Goal: Task Accomplishment & Management: Manage account settings

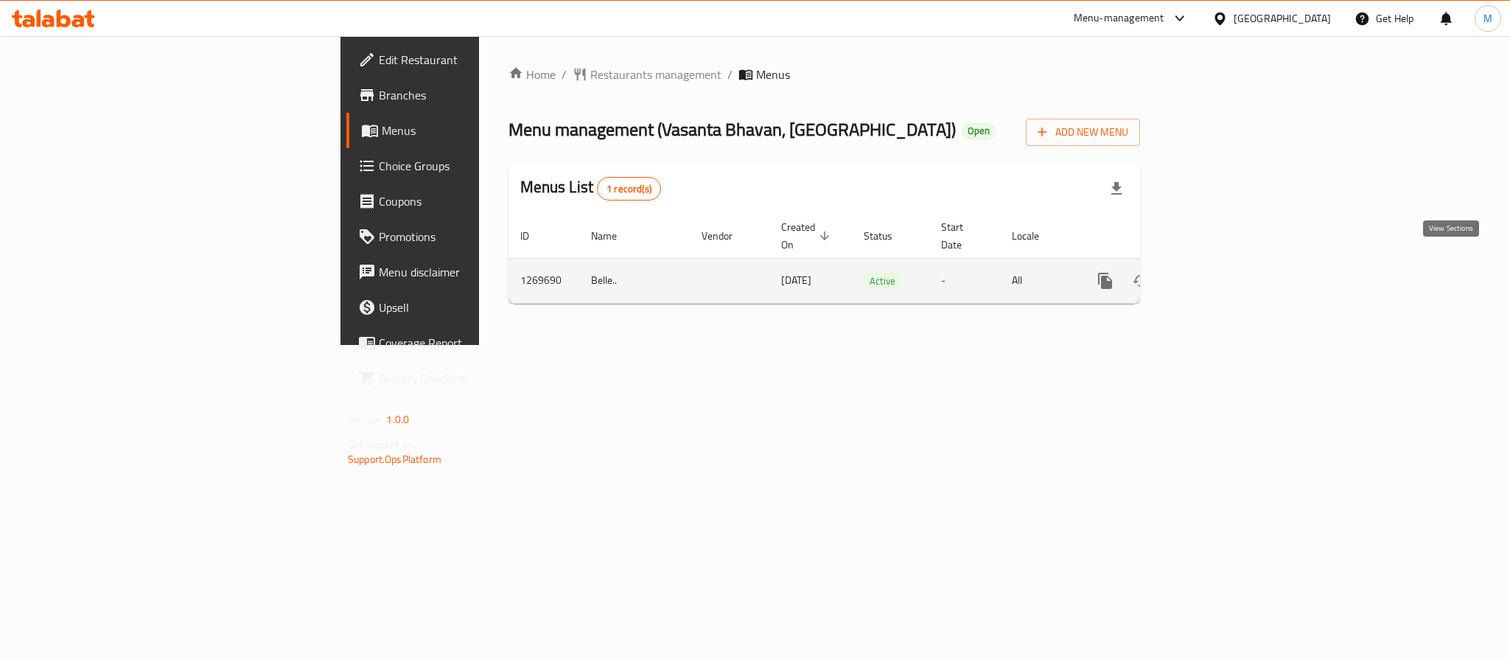
click at [1229, 273] on link "enhanced table" at bounding box center [1211, 280] width 35 height 35
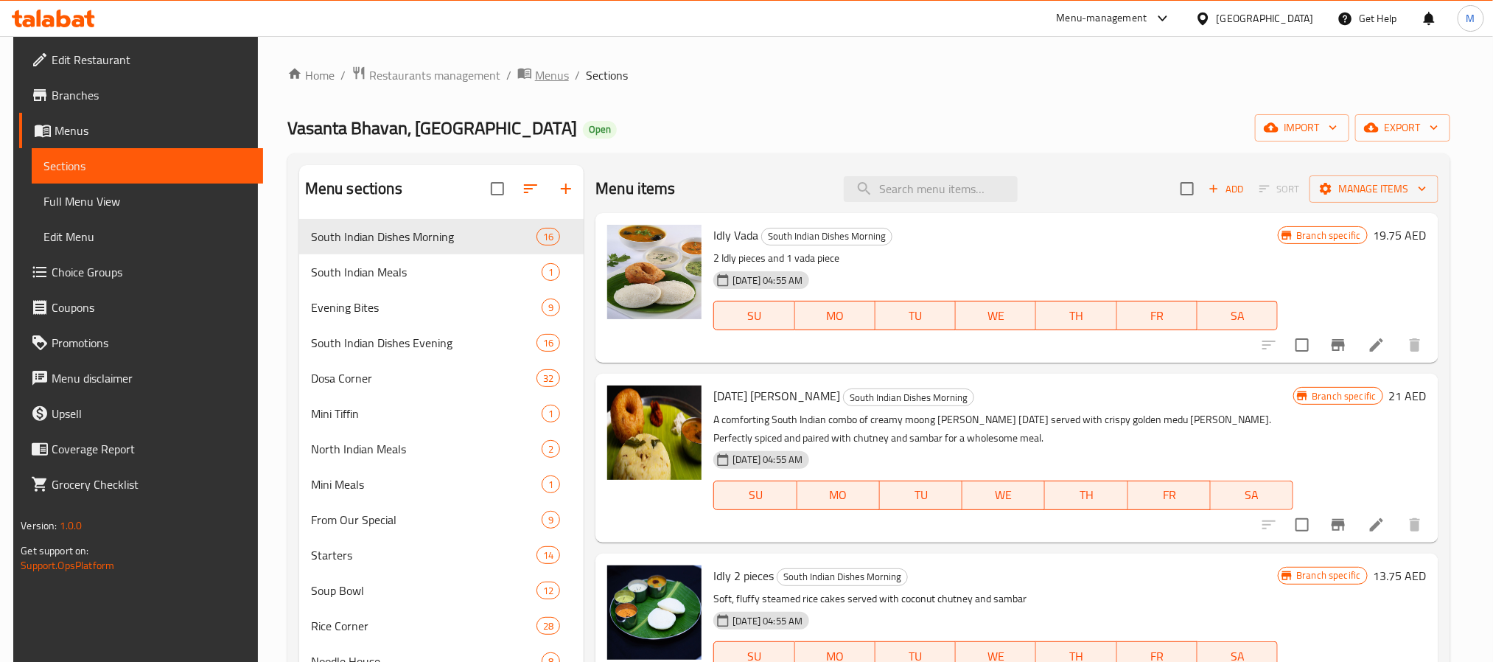
click at [551, 80] on span "Menus" at bounding box center [552, 75] width 34 height 18
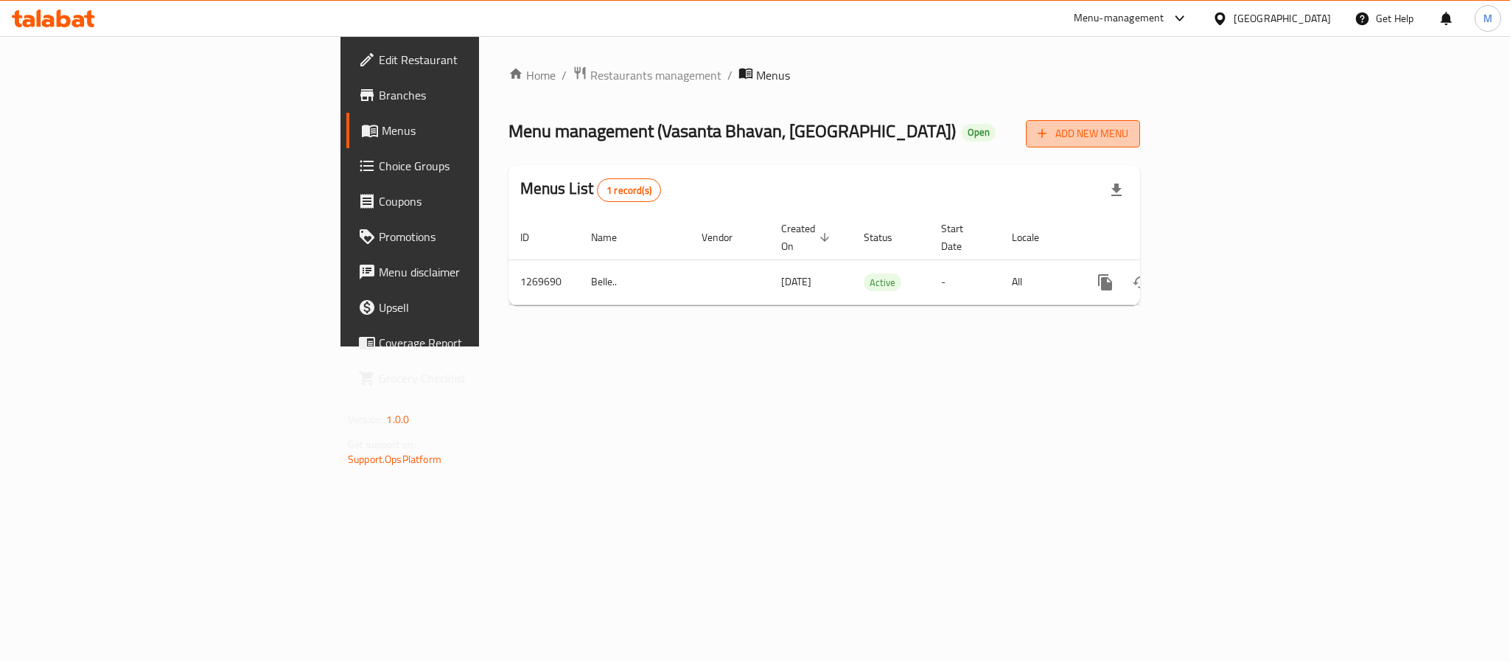
click at [1140, 144] on button "Add New Menu" at bounding box center [1083, 133] width 114 height 27
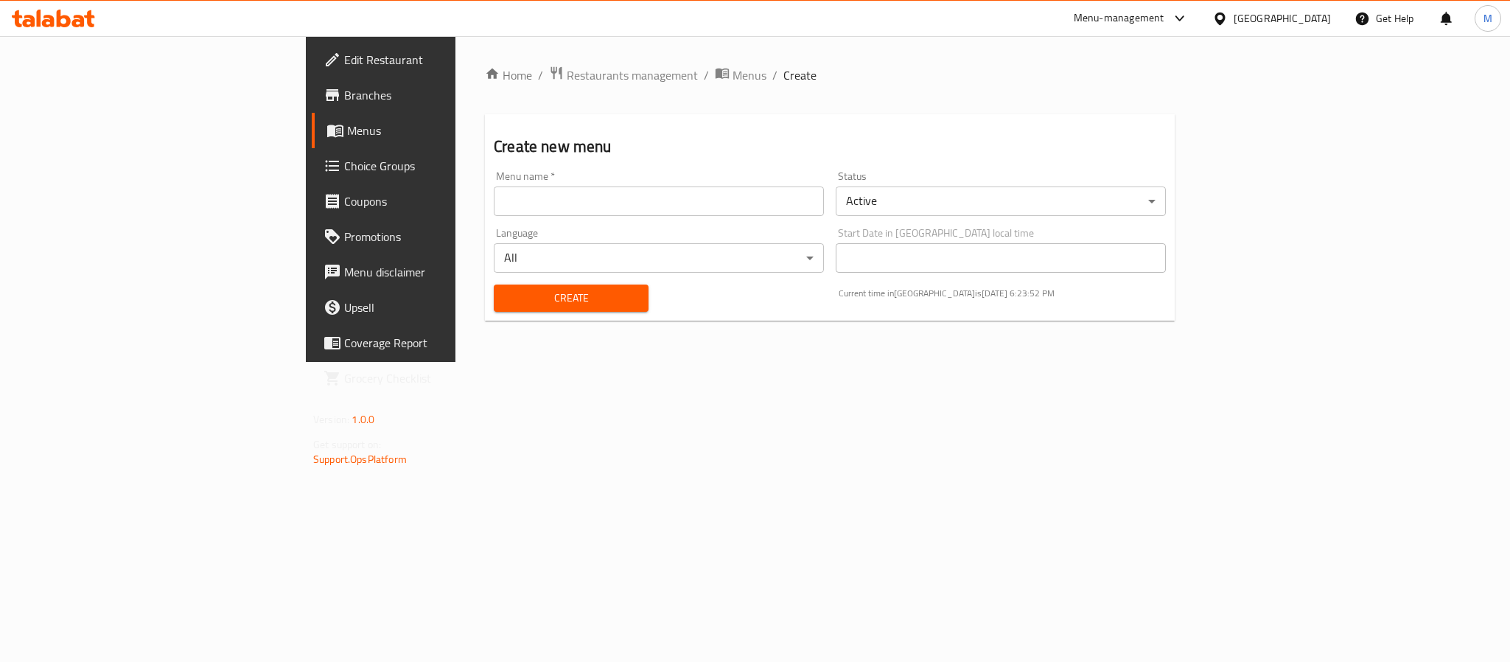
click at [494, 204] on input "text" at bounding box center [659, 200] width 330 height 29
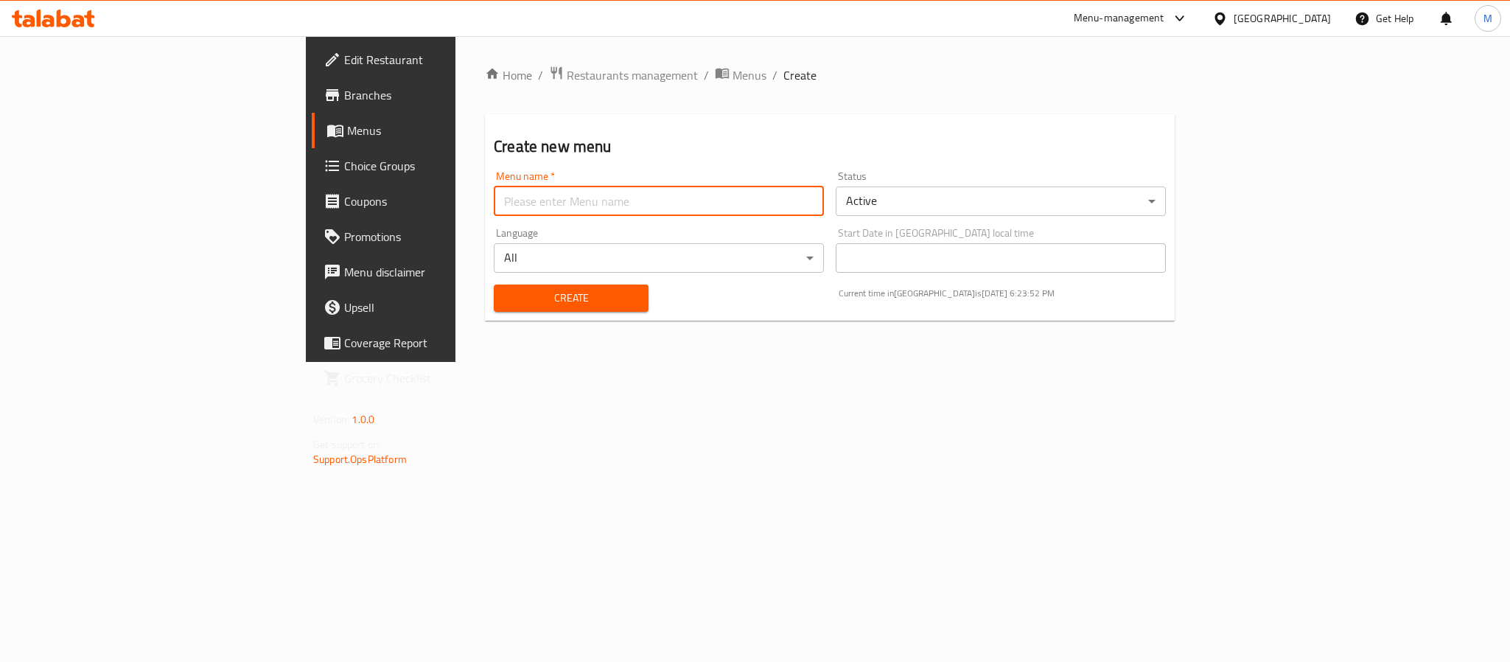
type input "New Menu 2025"
click at [978, 197] on body "​ Menu-management [GEOGRAPHIC_DATA] Get Help M Edit Restaurant Branches Menus C…" at bounding box center [755, 349] width 1510 height 626
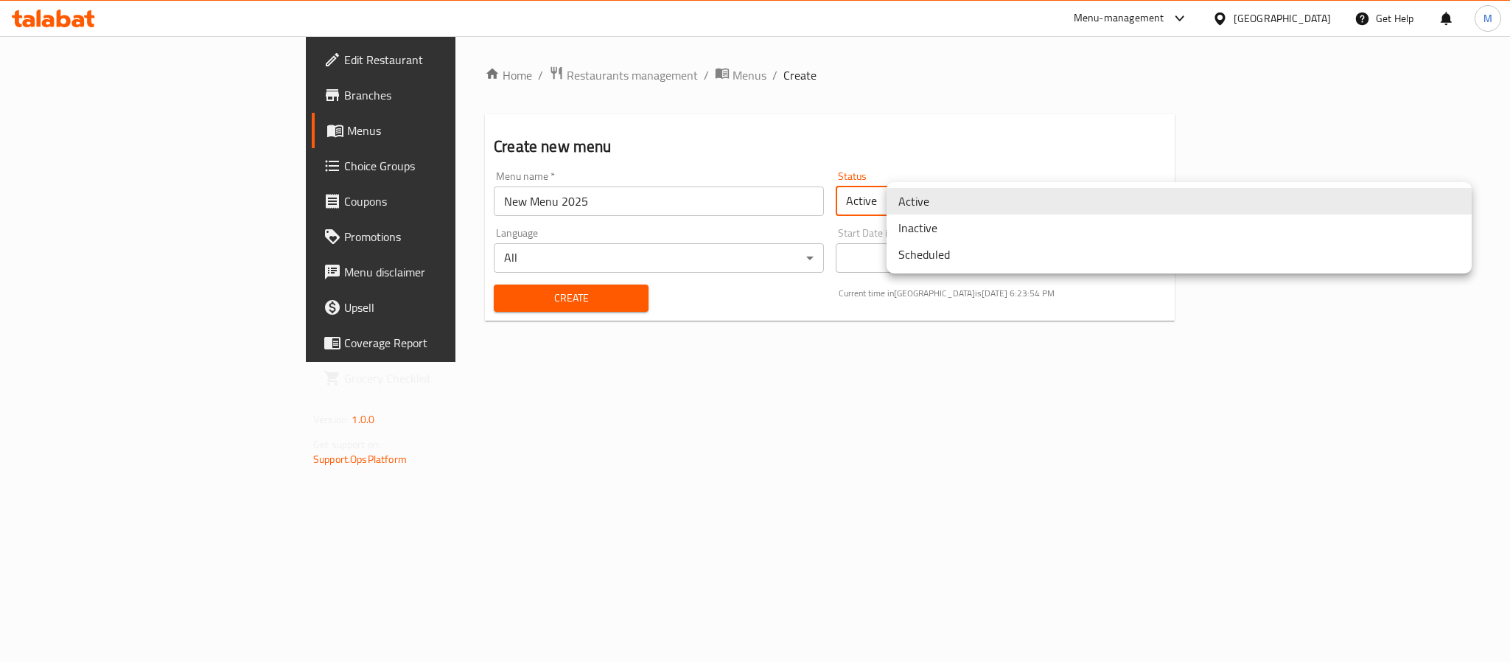
click at [955, 223] on li "Inactive" at bounding box center [1179, 227] width 585 height 27
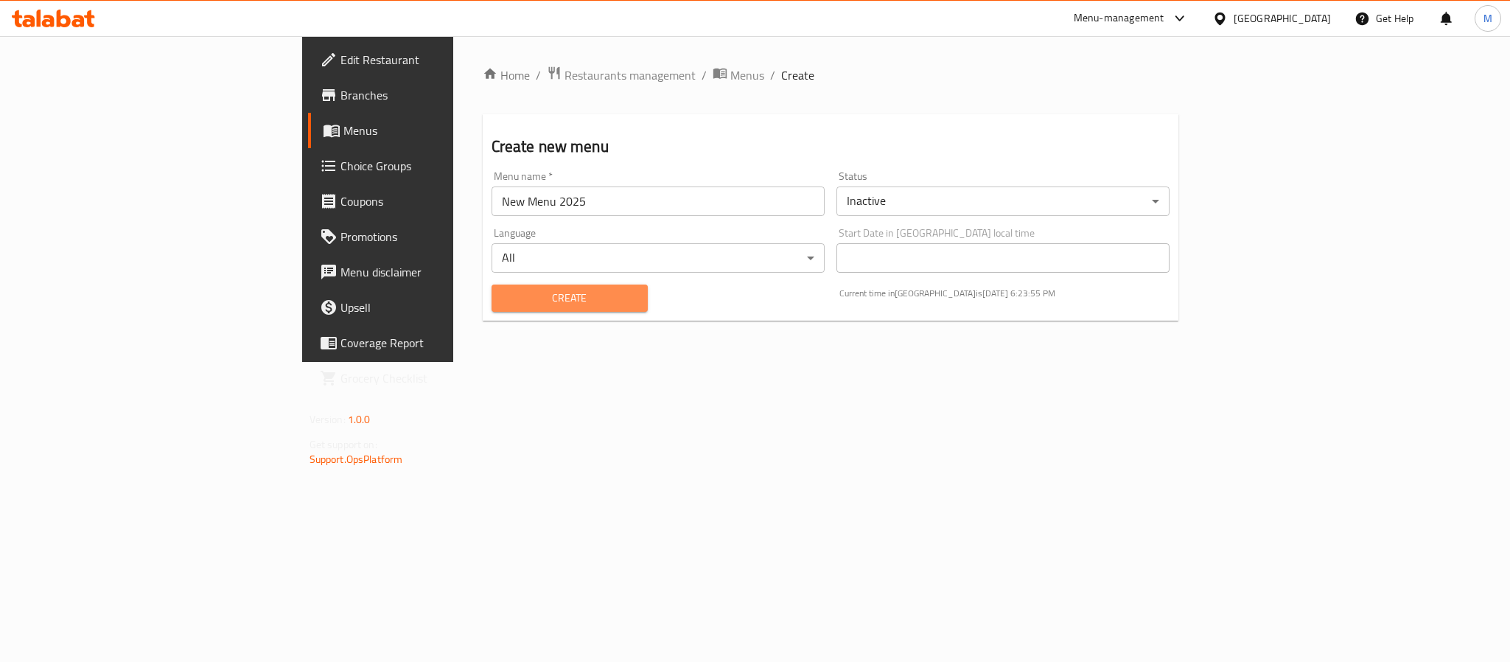
click at [503, 306] on span "Create" at bounding box center [569, 298] width 133 height 18
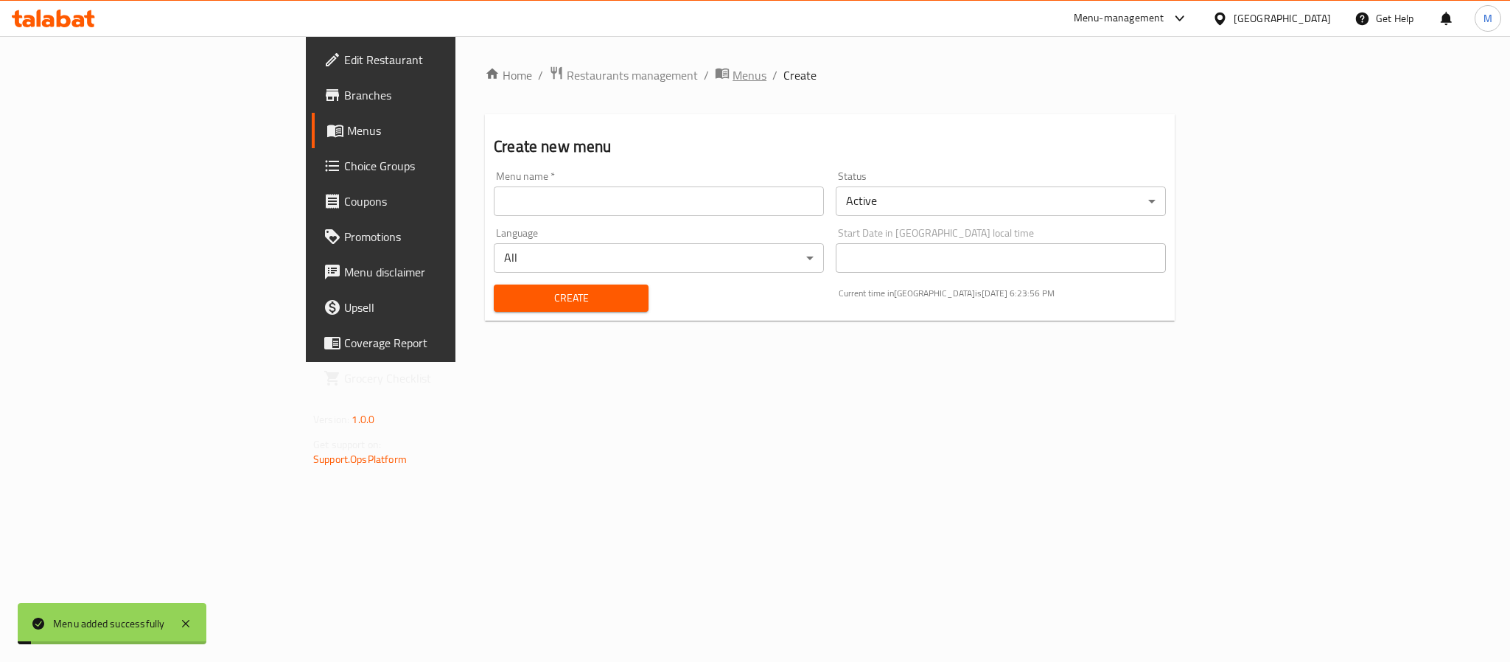
click at [733, 75] on span "Menus" at bounding box center [750, 75] width 34 height 18
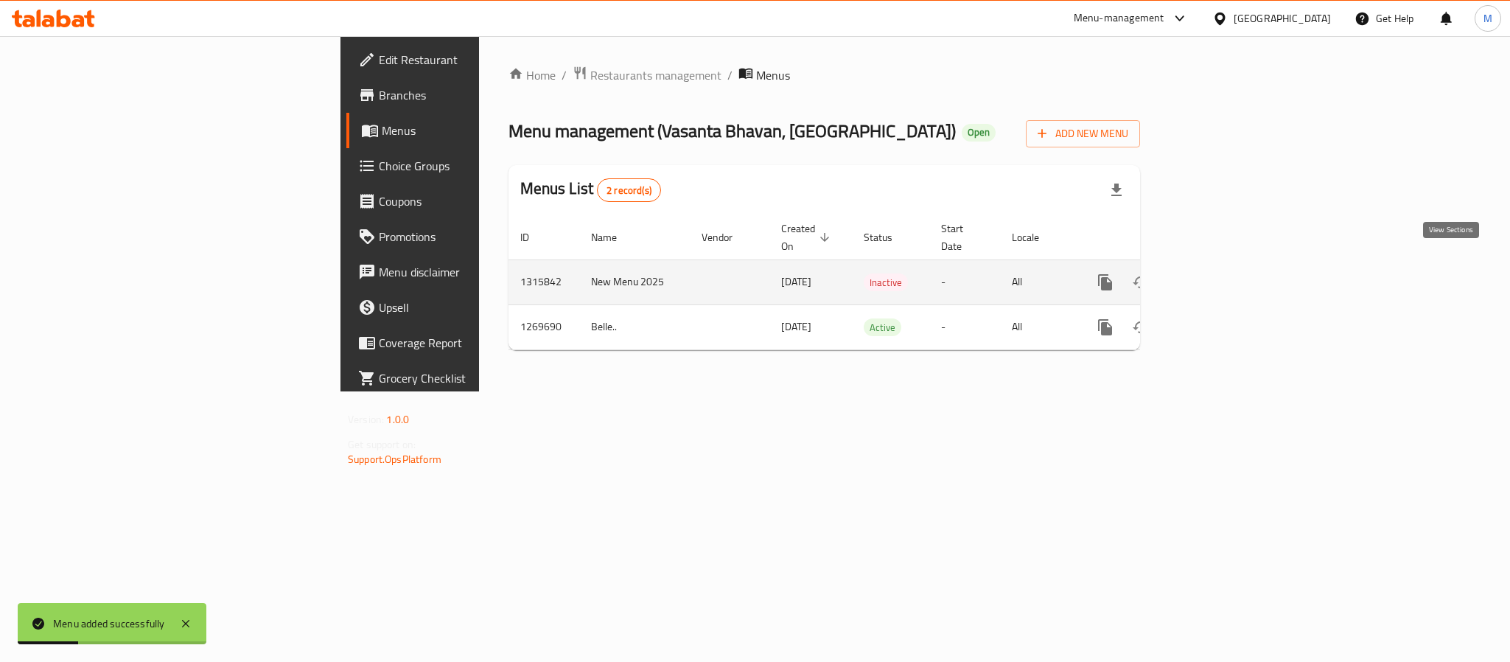
click at [1220, 273] on icon "enhanced table" at bounding box center [1212, 282] width 18 height 18
